Goal: Information Seeking & Learning: Understand process/instructions

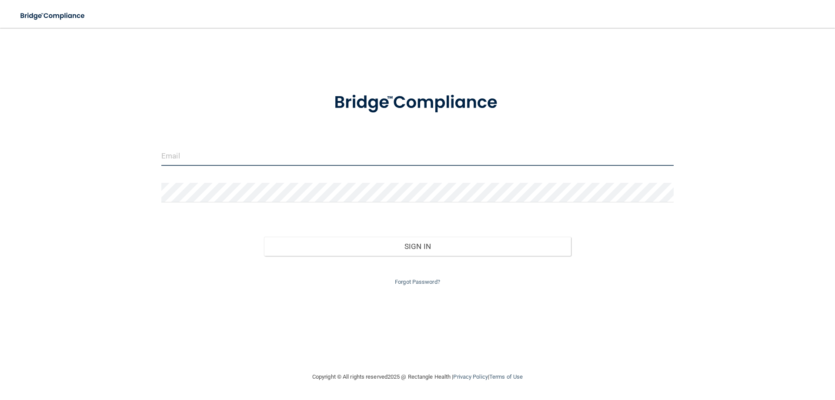
click at [231, 159] on input "email" at bounding box center [417, 156] width 512 height 20
click at [658, 157] on img at bounding box center [660, 156] width 12 height 20
type input "5"
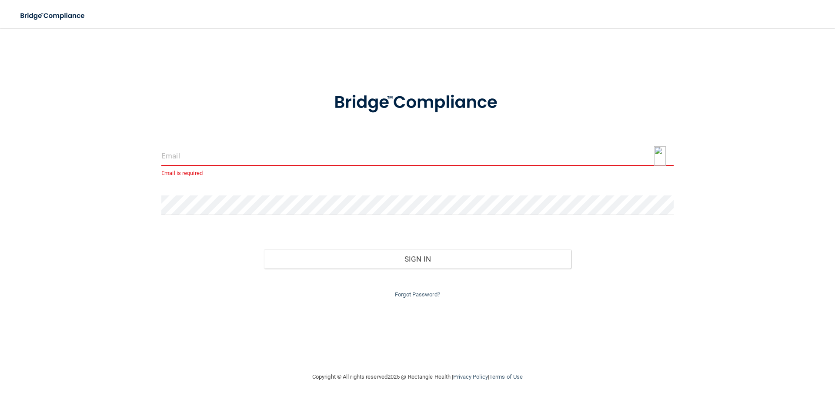
click at [657, 158] on img at bounding box center [660, 156] width 12 height 20
type input "[EMAIL_ADDRESS][DOMAIN_NAME]"
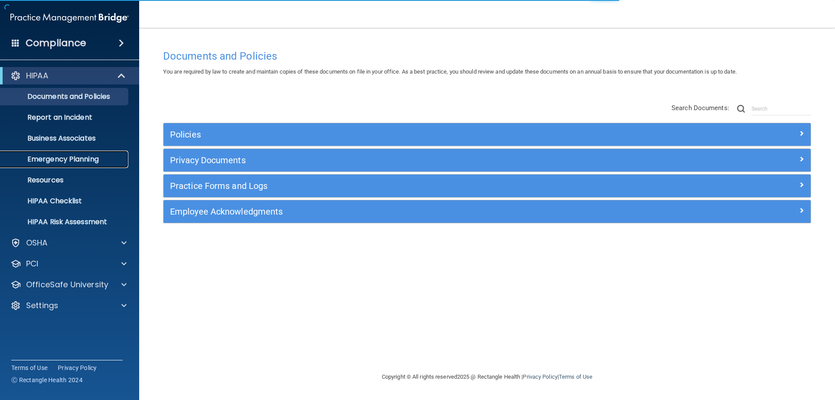
click at [67, 159] on p "Emergency Planning" at bounding box center [65, 159] width 119 height 9
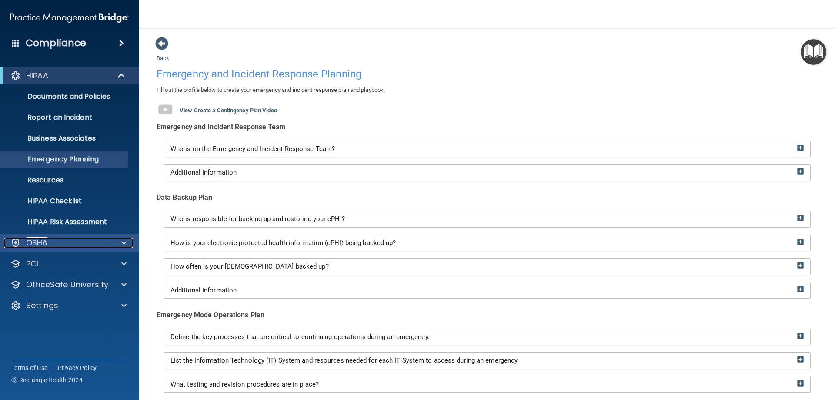
click at [36, 239] on p "OSHA" at bounding box center [37, 242] width 22 height 10
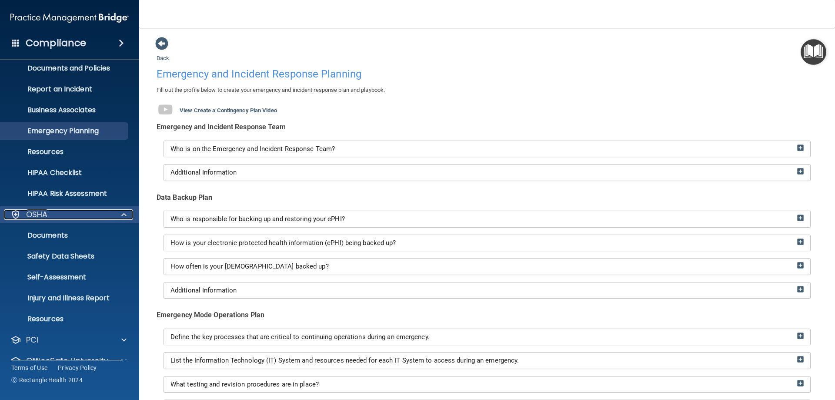
scroll to position [43, 0]
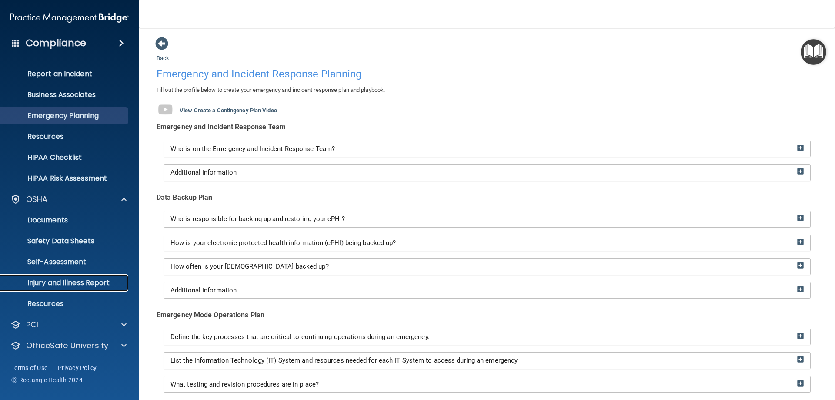
click at [60, 285] on p "Injury and Illness Report" at bounding box center [65, 282] width 119 height 9
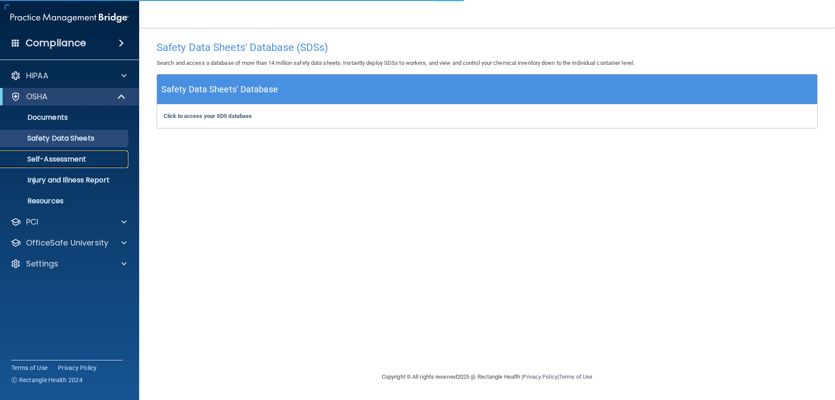
click at [59, 159] on p "Self-Assessment" at bounding box center [65, 159] width 119 height 9
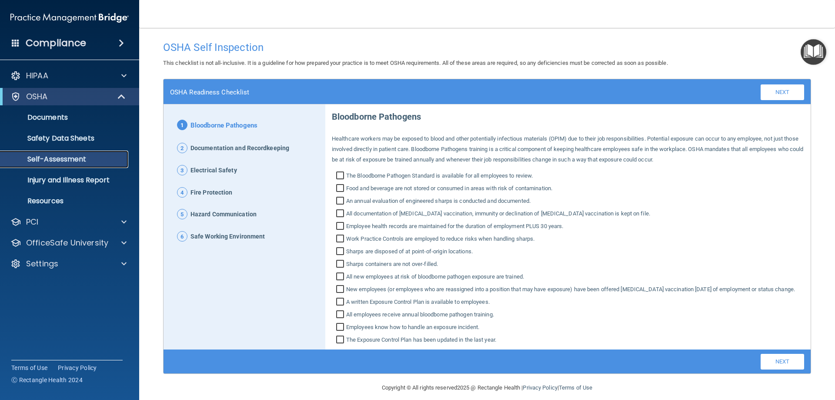
scroll to position [19, 0]
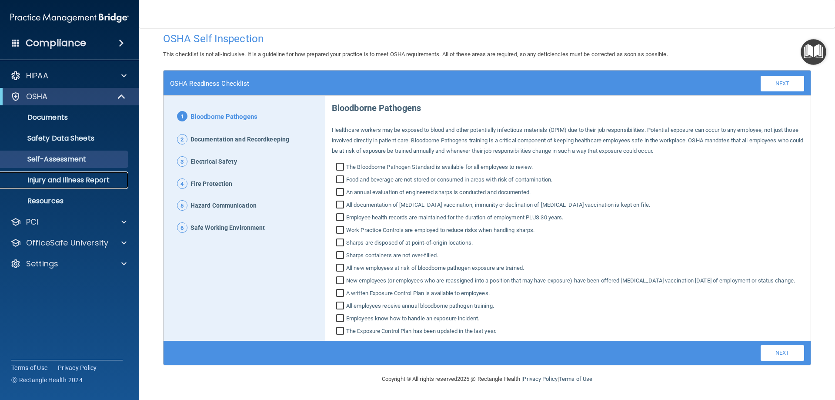
click at [96, 177] on p "Injury and Illness Report" at bounding box center [65, 180] width 119 height 9
